Goal: Transaction & Acquisition: Purchase product/service

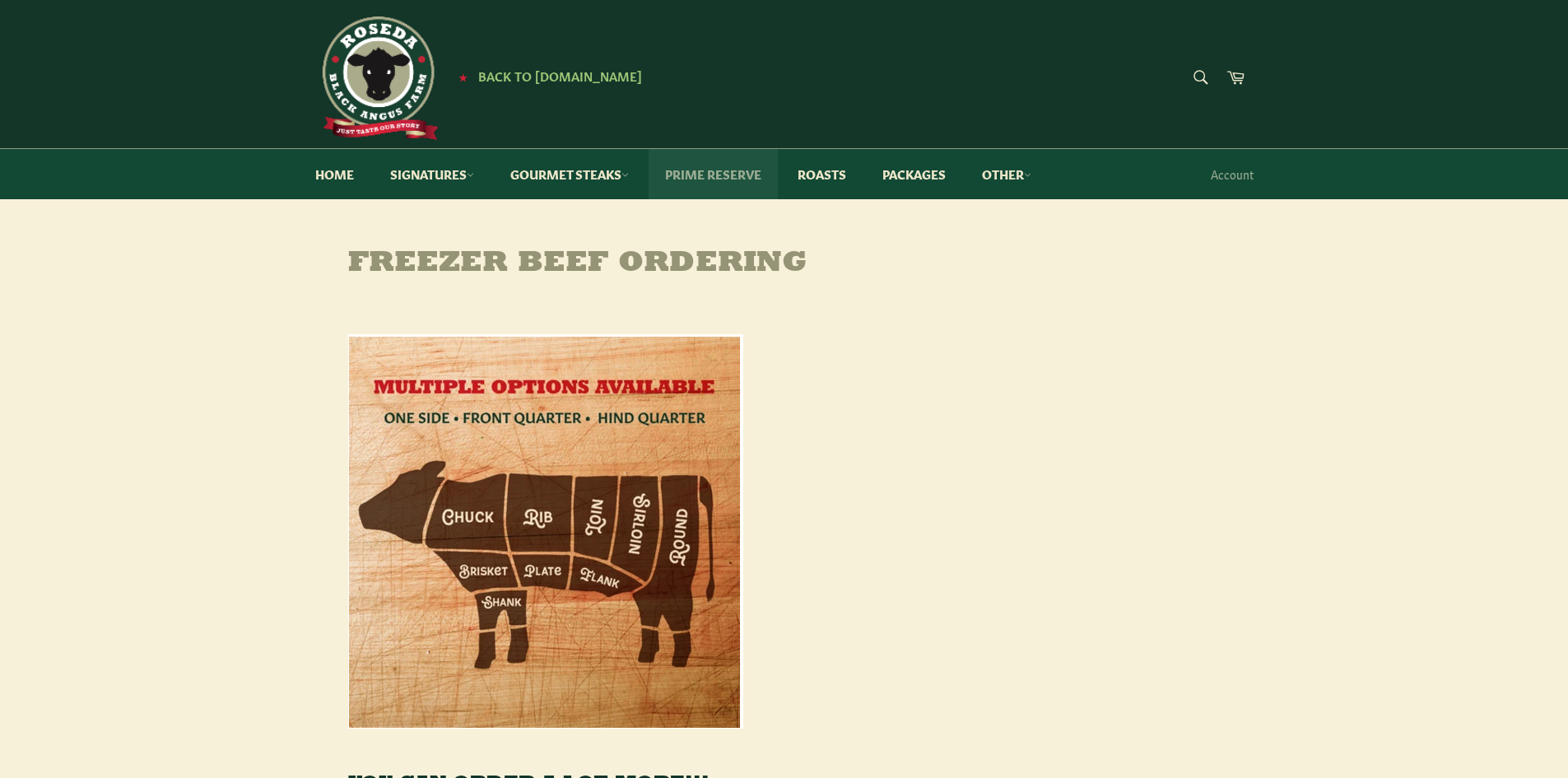
click at [716, 178] on link "Prime Reserve" at bounding box center [713, 174] width 129 height 50
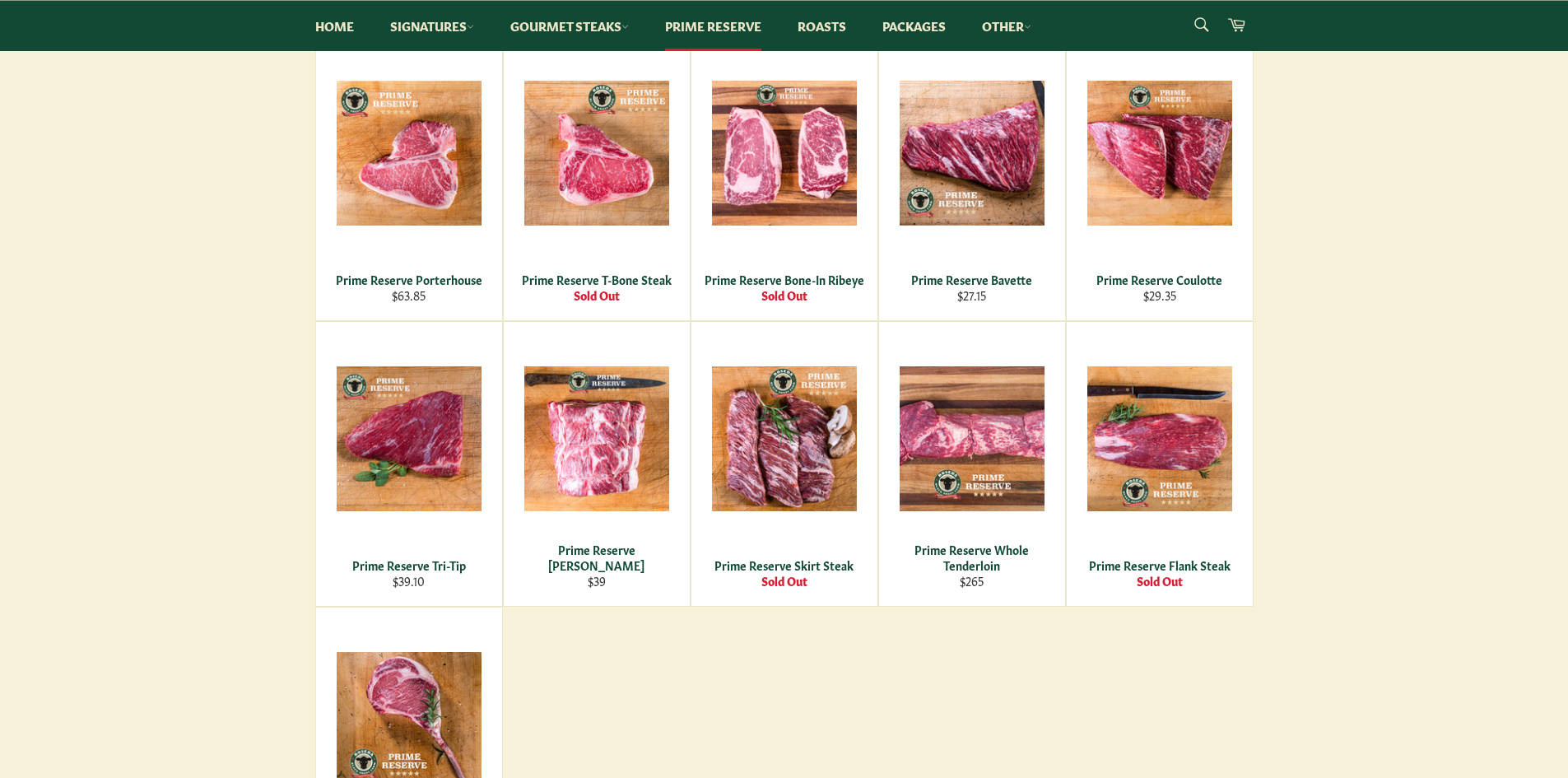
scroll to position [659, 0]
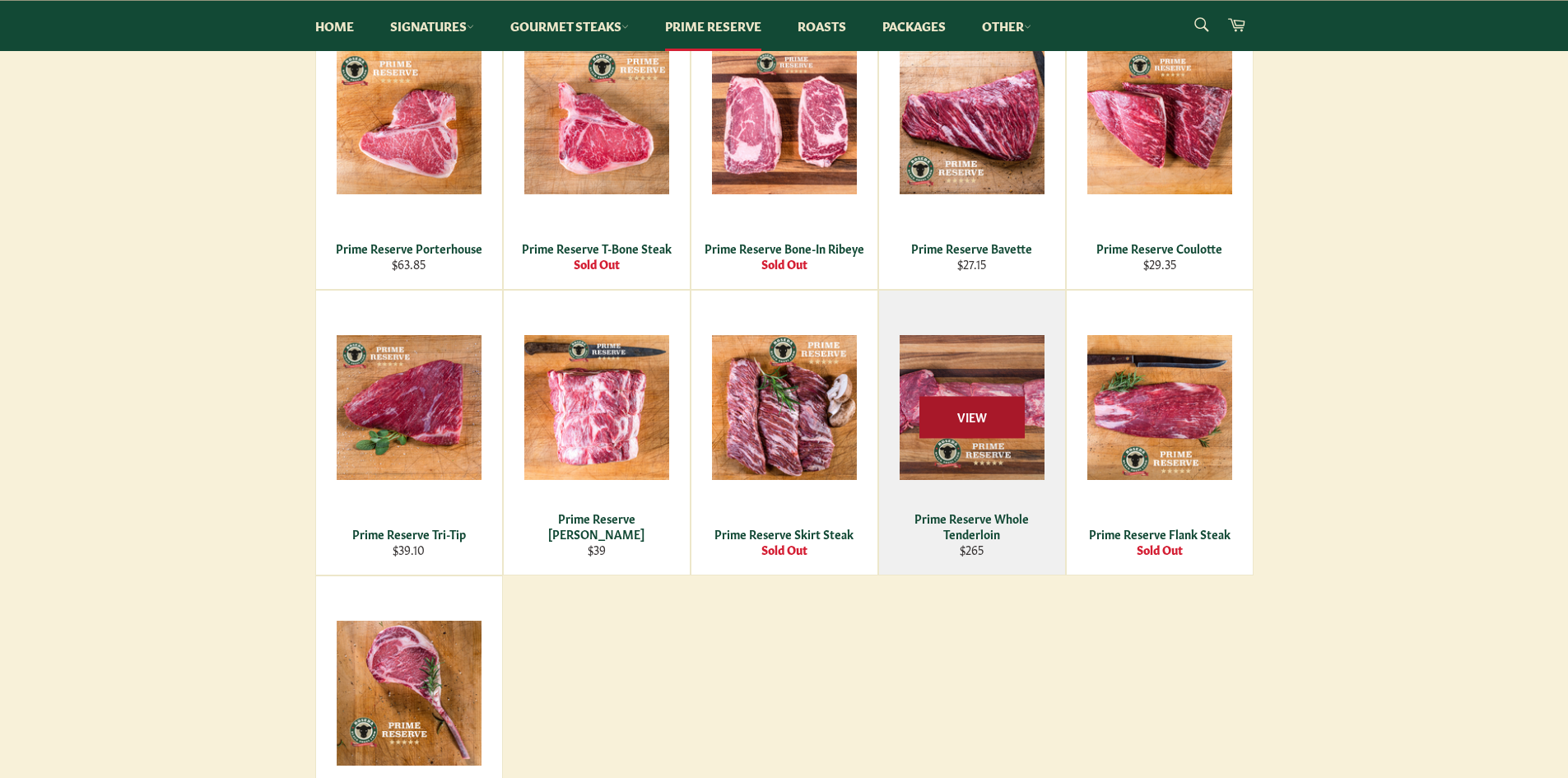
click at [975, 419] on span "View" at bounding box center [972, 418] width 105 height 42
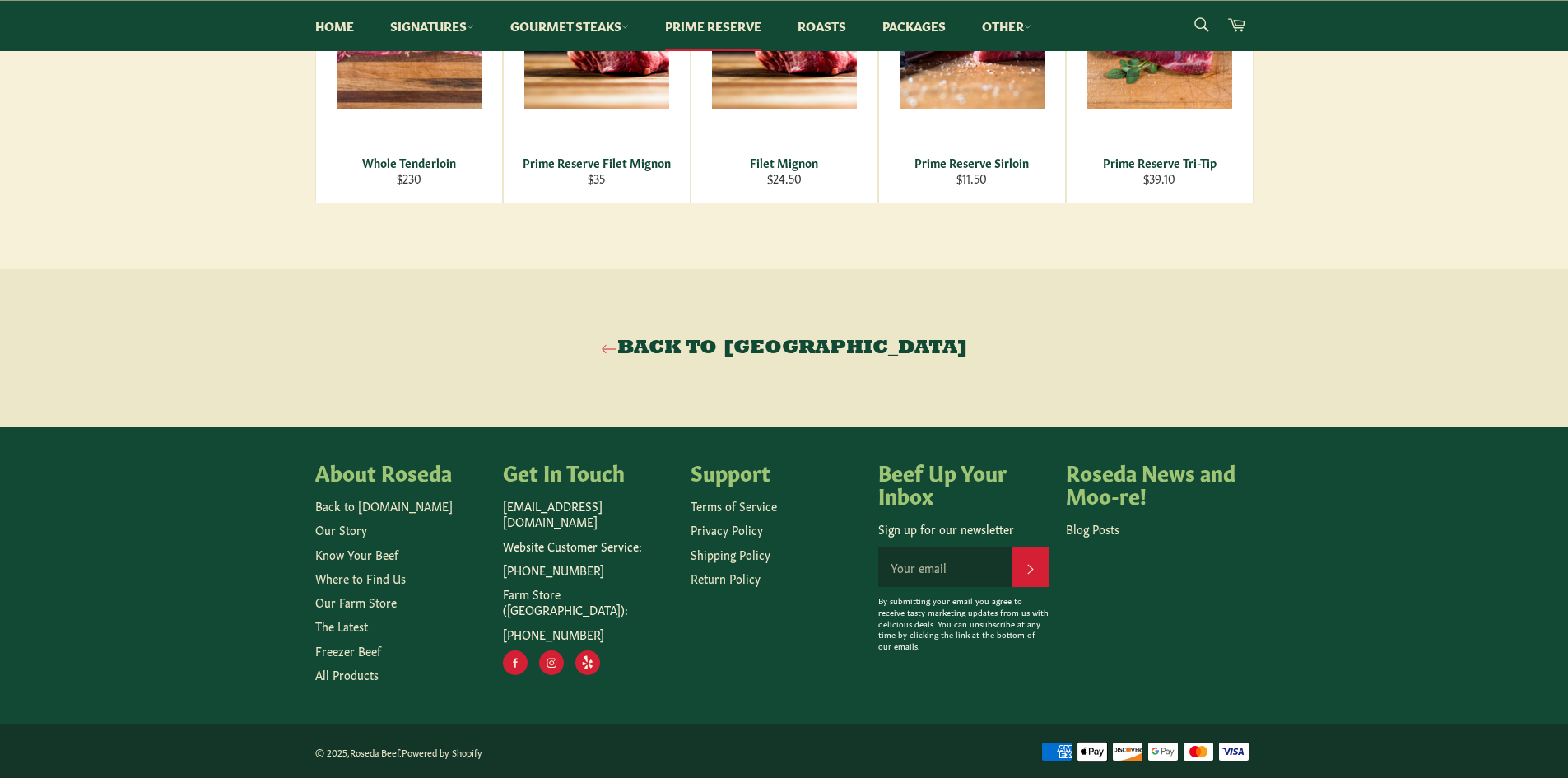
scroll to position [591, 0]
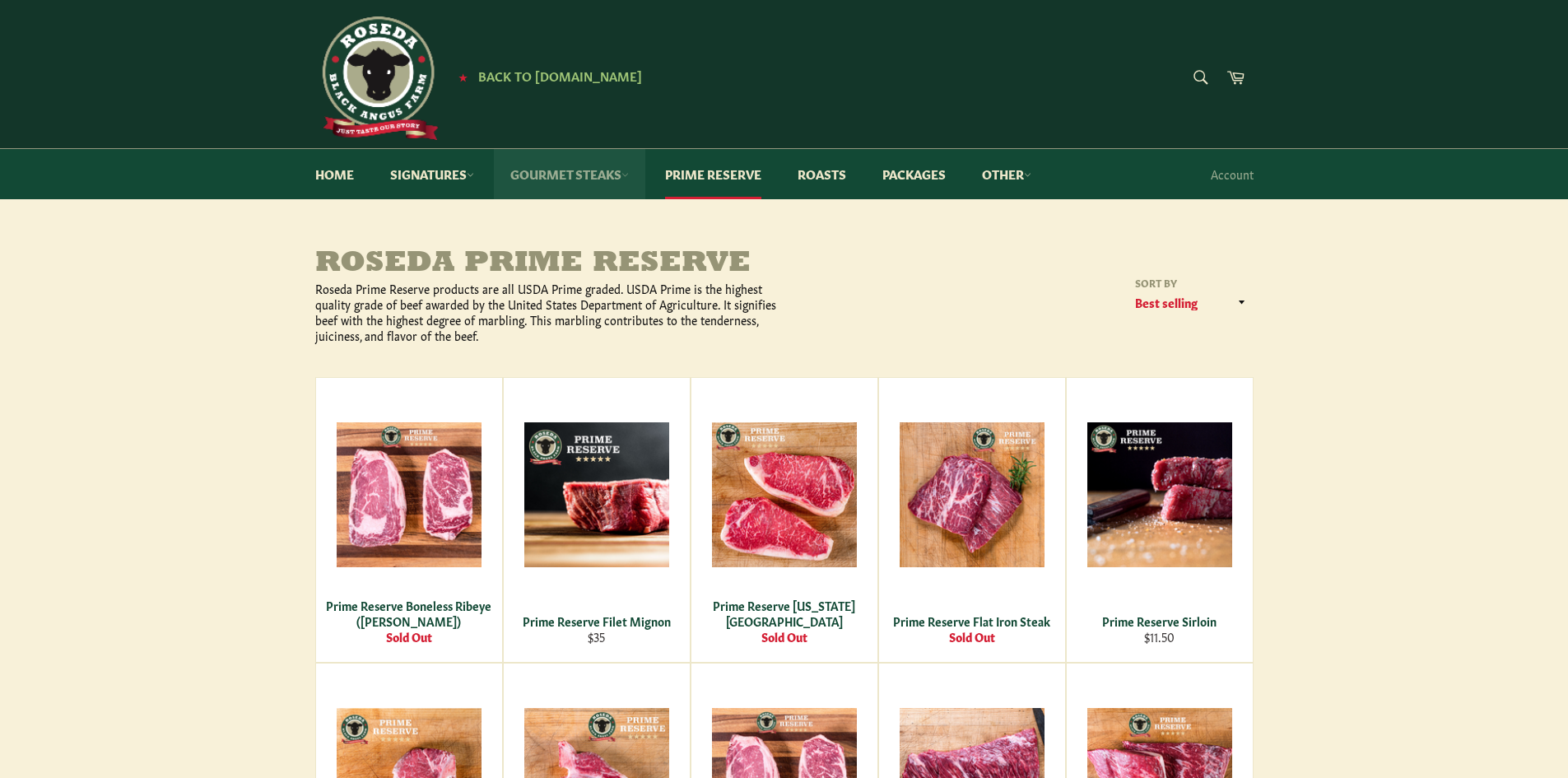
click at [593, 172] on link "Gourmet Steaks" at bounding box center [569, 174] width 151 height 50
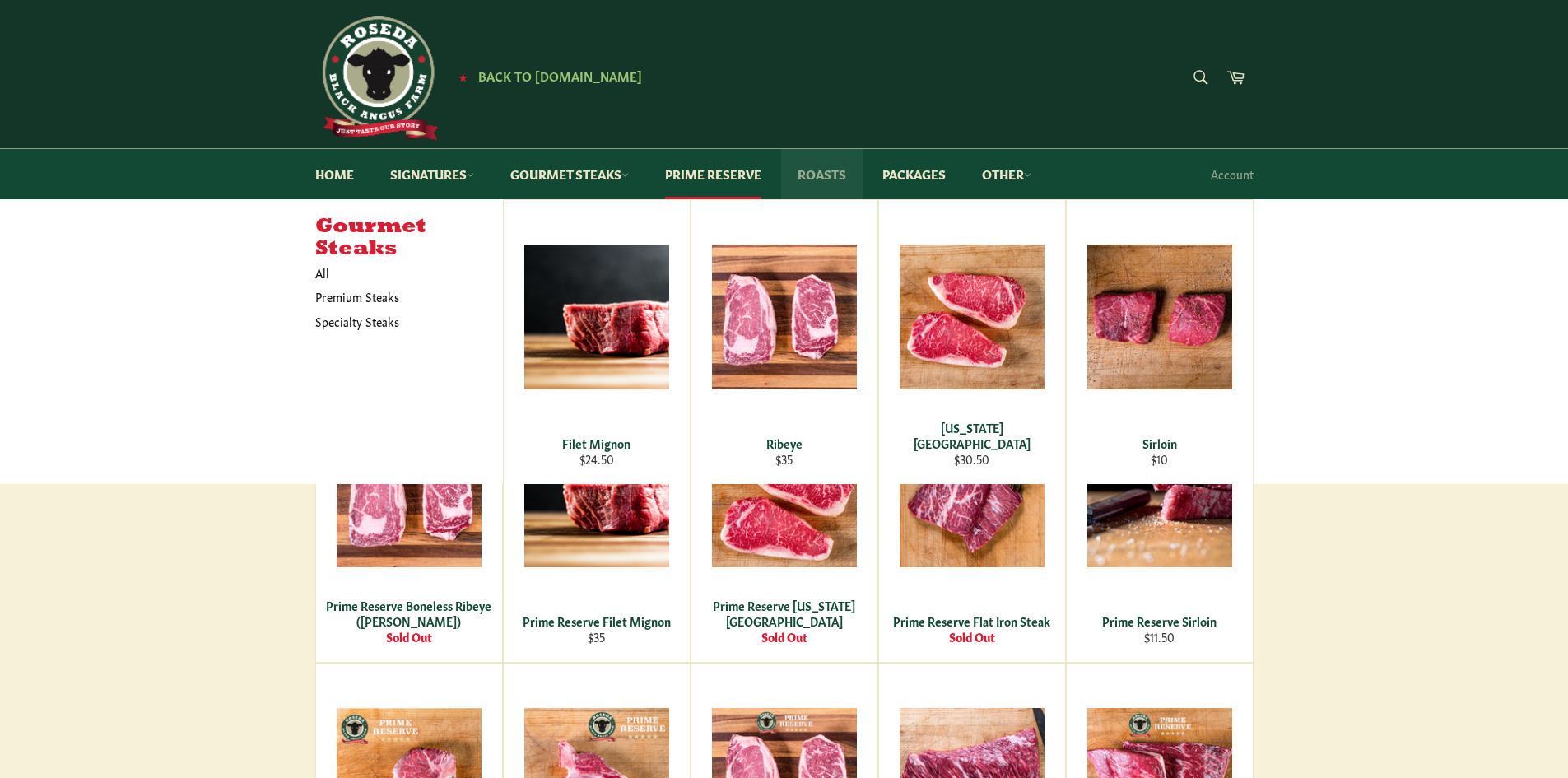
click at [827, 170] on link "Roasts" at bounding box center [822, 174] width 81 height 50
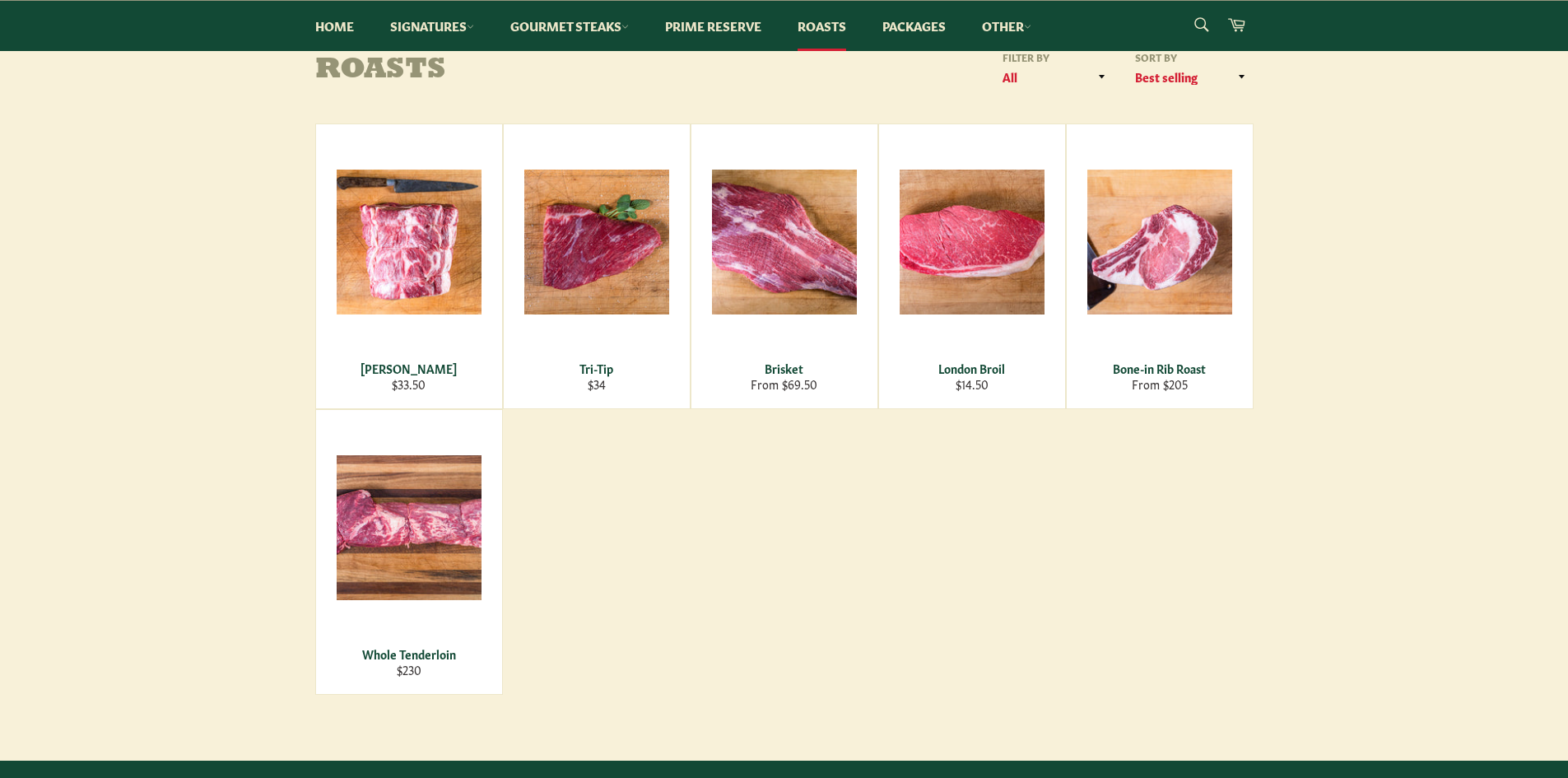
scroll to position [220, 0]
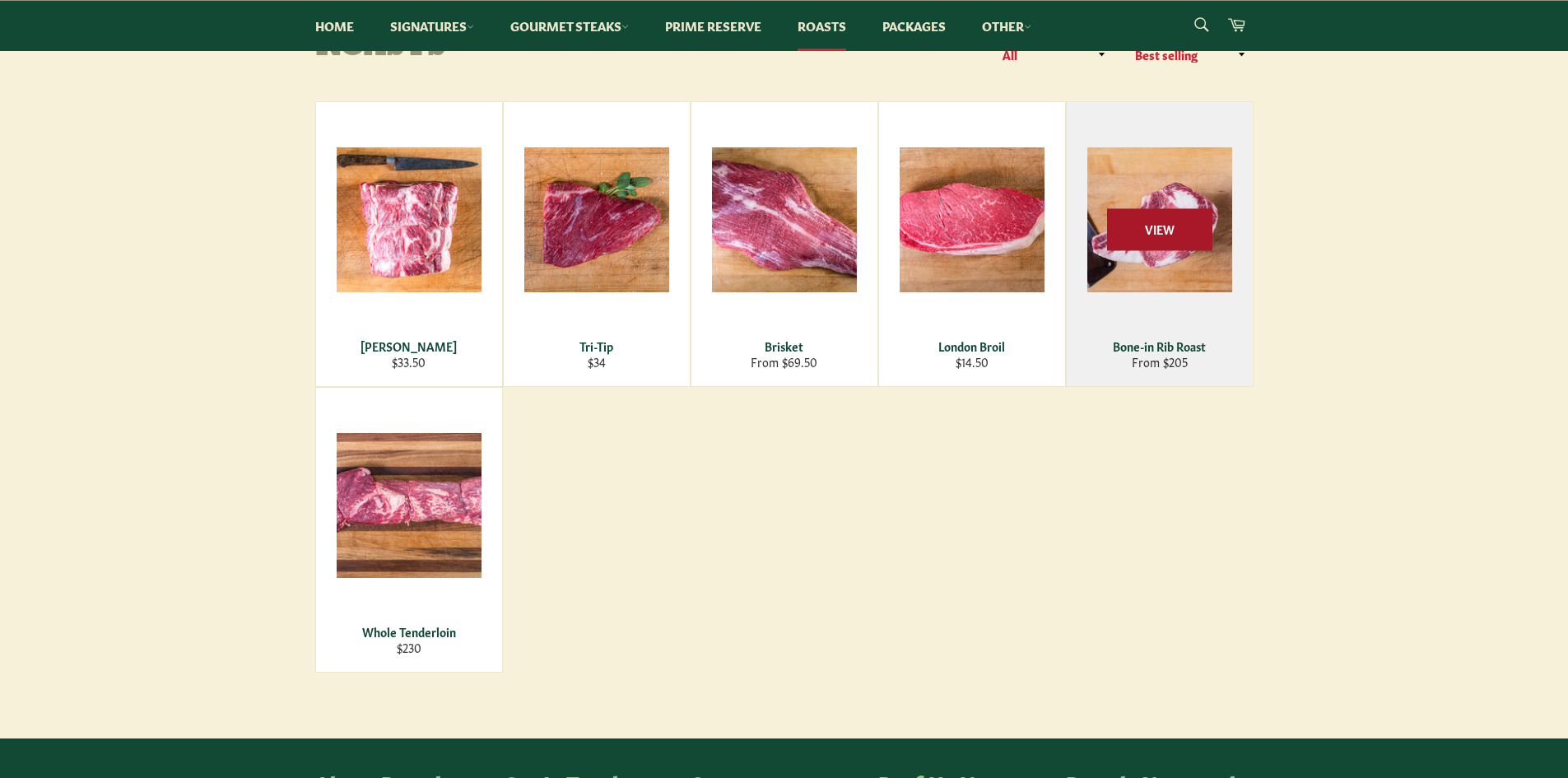
click at [1144, 236] on span "View" at bounding box center [1160, 230] width 105 height 42
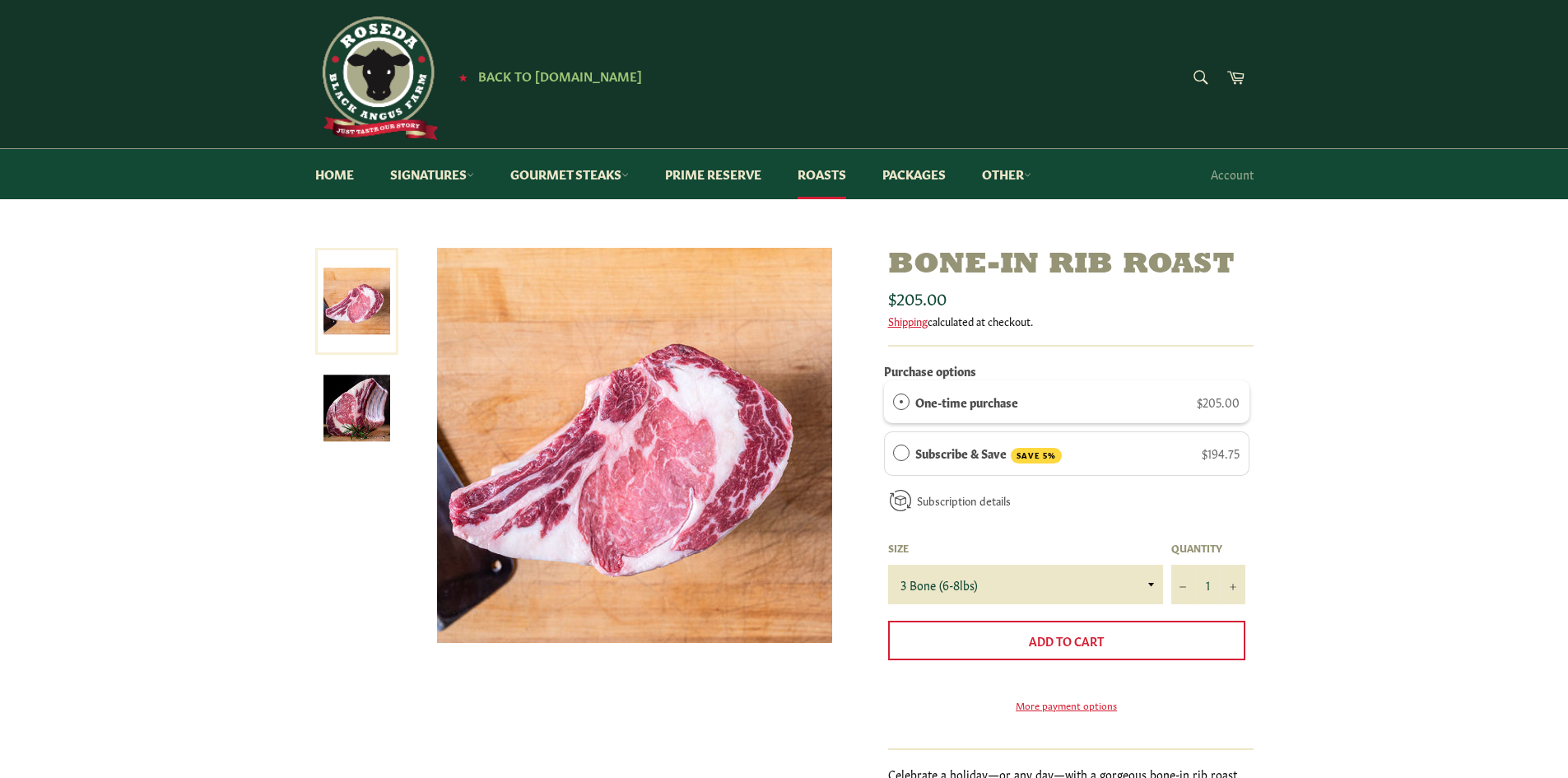
click at [351, 400] on img at bounding box center [356, 407] width 66 height 66
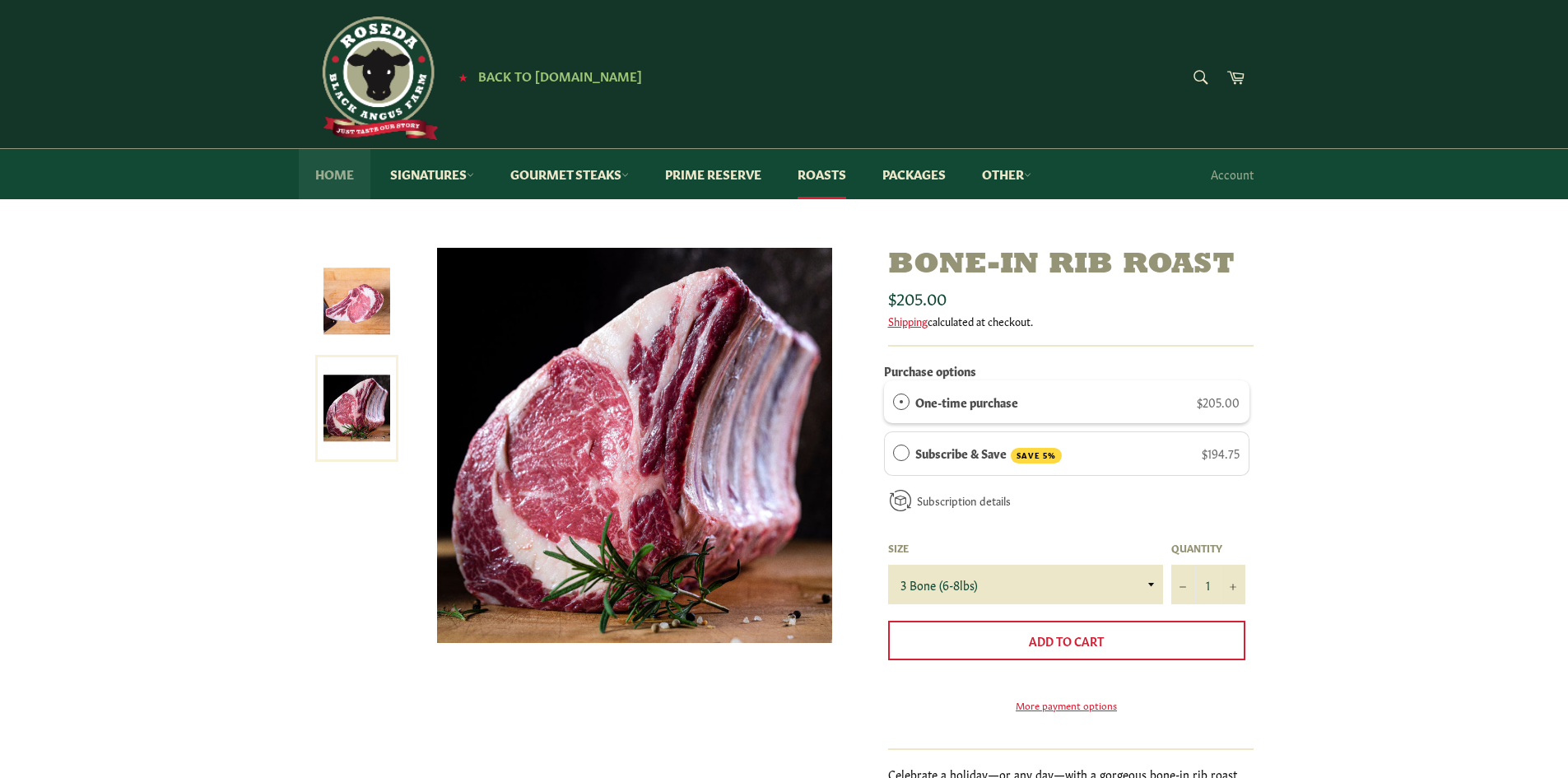
click at [345, 172] on link "Home" at bounding box center [334, 174] width 72 height 50
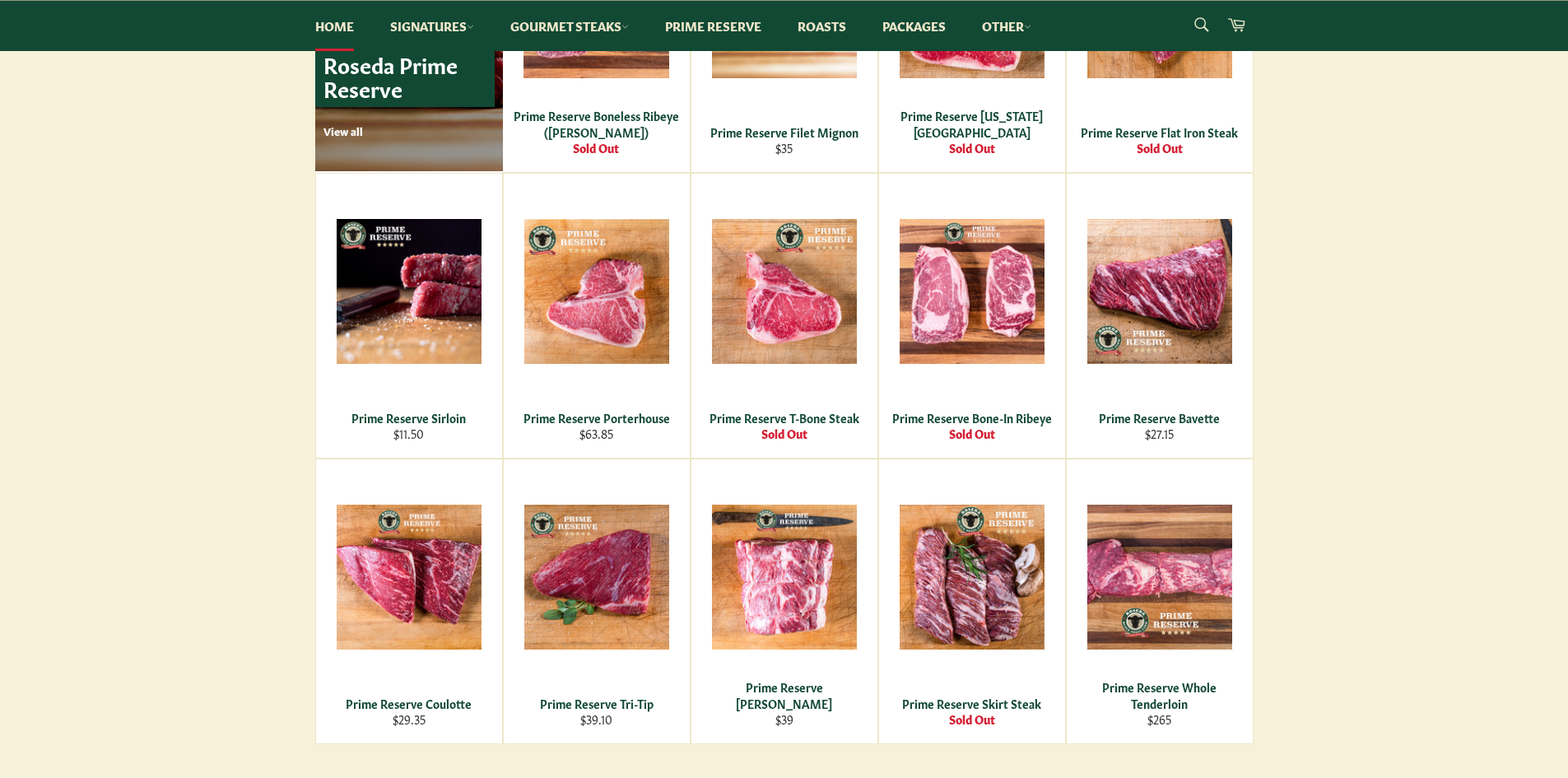
scroll to position [1317, 0]
